Goal: Find contact information: Find contact information

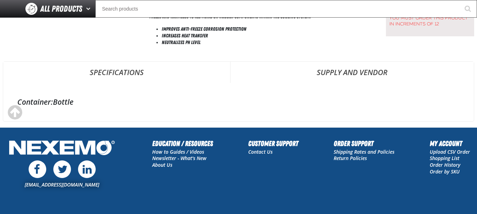
scroll to position [141, 0]
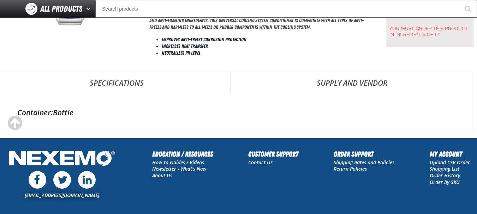
drag, startPoint x: 334, startPoint y: 53, endPoint x: 321, endPoint y: 67, distance: 19.3
click at [321, 67] on div "Universal Cooling System Conditioner - ZAK Products SKU: R201" at bounding box center [239, 30] width 472 height 215
click at [304, 64] on div "Short Description: ZAK Products Universal Cooling System Conditioner is formula…" at bounding box center [258, 14] width 219 height 105
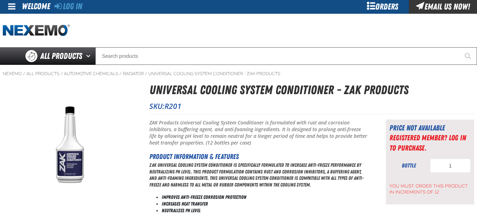
scroll to position [0, 0]
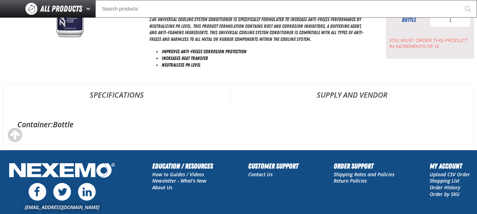
scroll to position [141, 0]
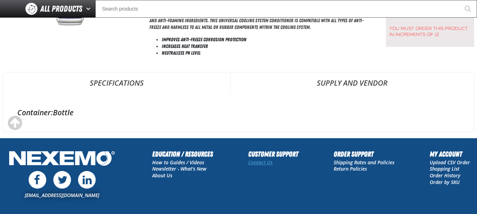
click at [265, 164] on link "Contact Us" at bounding box center [260, 162] width 24 height 7
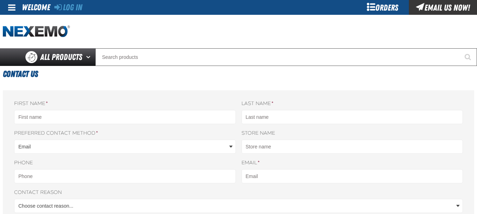
click at [379, 5] on div "Orders" at bounding box center [382, 7] width 53 height 15
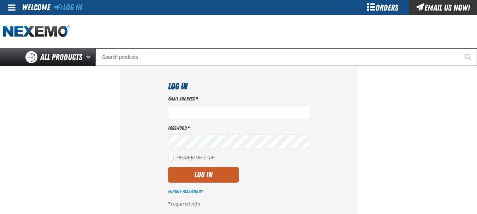
click at [371, 8] on div "Orders" at bounding box center [382, 7] width 53 height 15
